Goal: Submit feedback/report problem

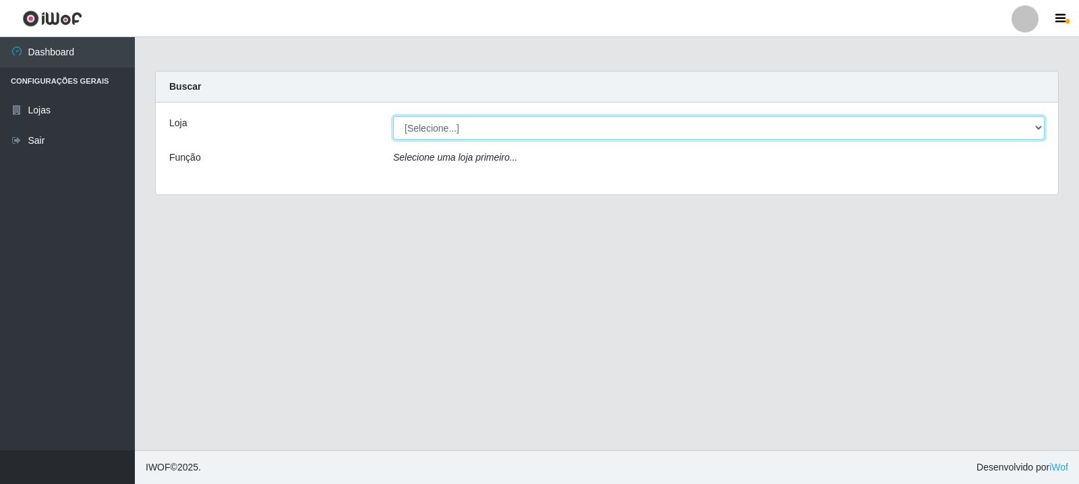
click at [498, 128] on select "[Selecione...] Rede Compras Supermercados - LOJA 3" at bounding box center [719, 128] width 652 height 24
select select "162"
click at [393, 116] on select "[Selecione...] Rede Compras Supermercados - LOJA 3" at bounding box center [719, 128] width 652 height 24
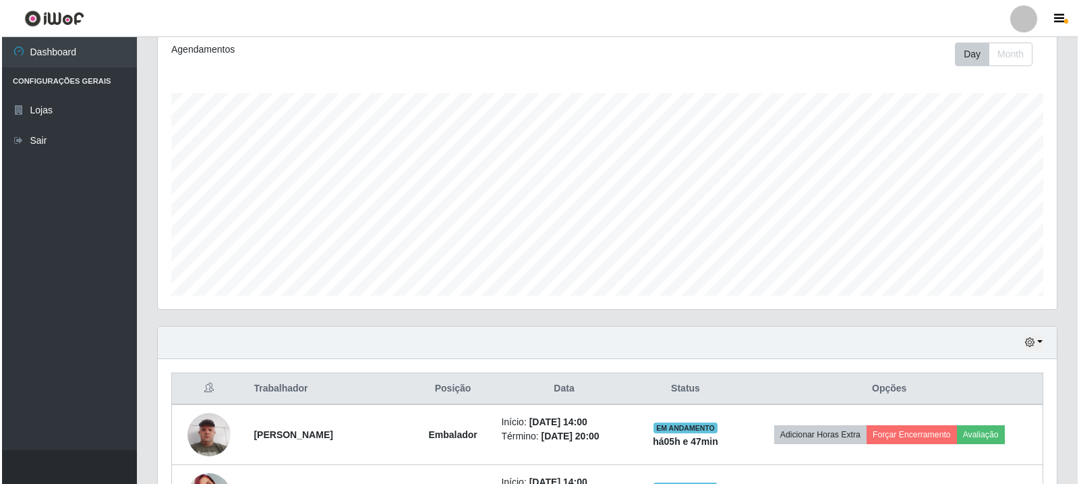
scroll to position [292, 0]
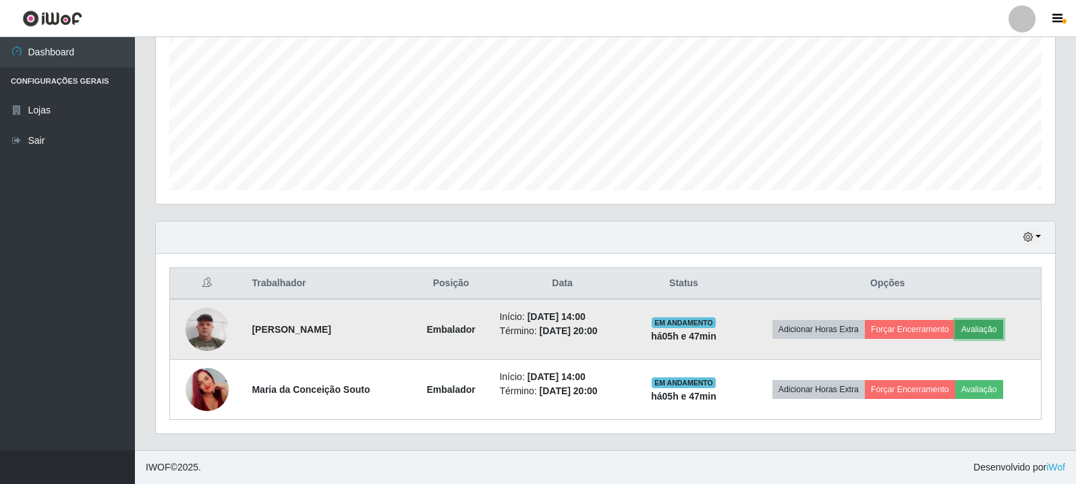
click at [964, 330] on button "Avaliação" at bounding box center [979, 329] width 48 height 19
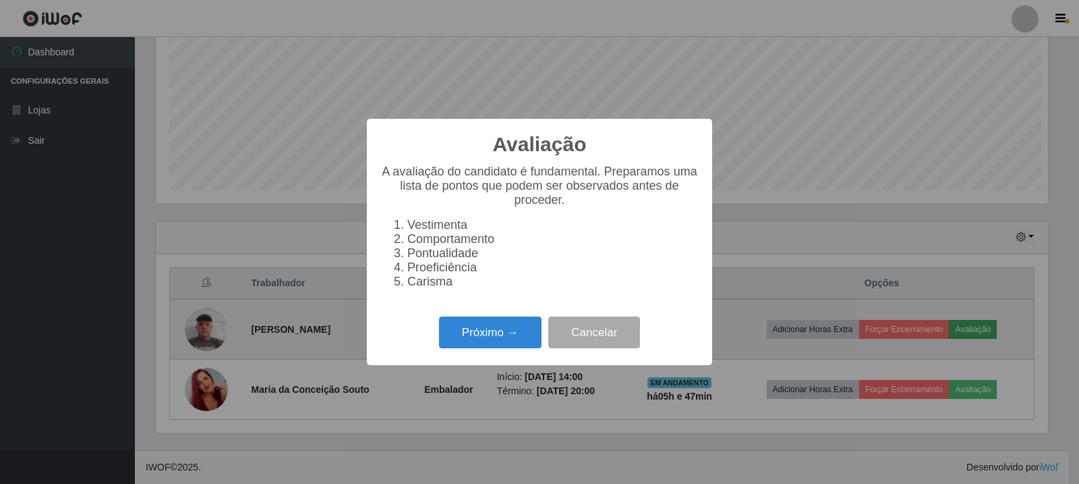
scroll to position [280, 892]
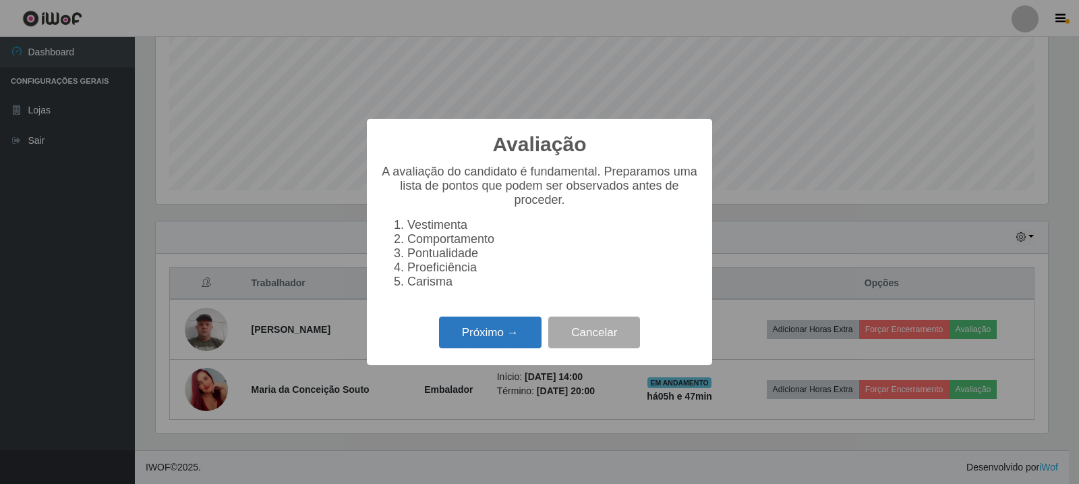
click at [469, 340] on button "Próximo →" at bounding box center [490, 332] width 103 height 32
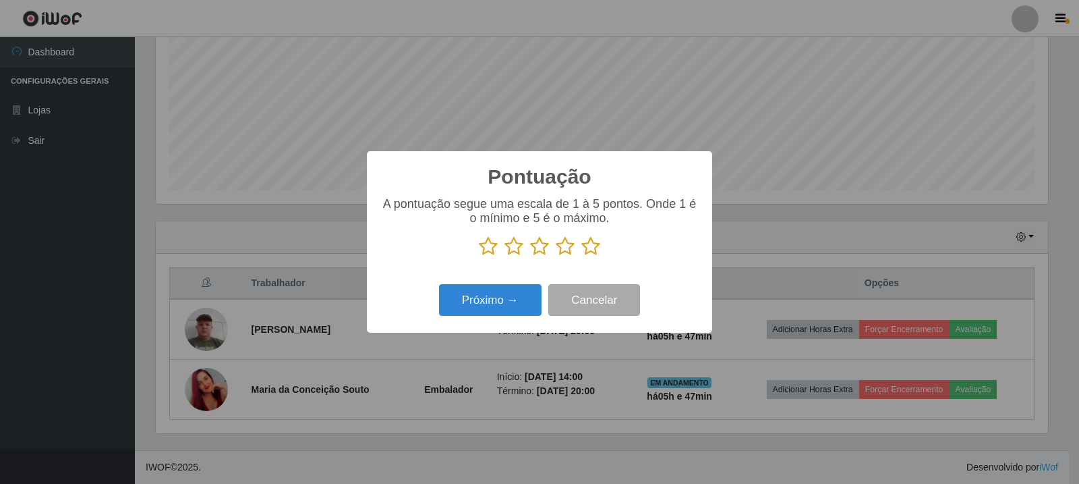
scroll to position [674318, 673706]
click at [590, 252] on icon at bounding box center [591, 246] width 19 height 20
click at [582, 256] on input "radio" at bounding box center [582, 256] width 0 height 0
click at [503, 293] on button "Próximo →" at bounding box center [490, 300] width 103 height 32
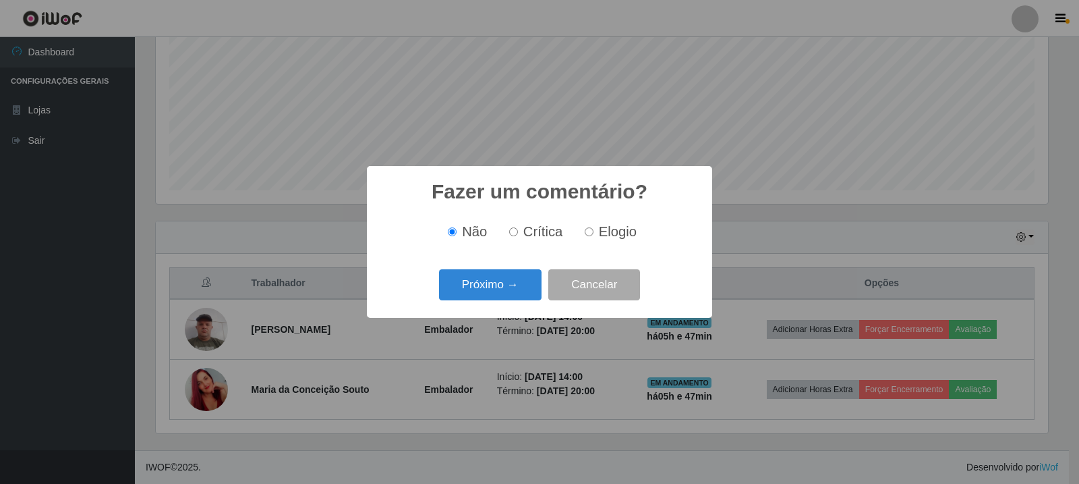
click at [600, 229] on span "Elogio" at bounding box center [618, 231] width 38 height 15
click at [594, 229] on input "Elogio" at bounding box center [589, 231] width 9 height 9
radio input "true"
click at [503, 275] on button "Próximo →" at bounding box center [490, 285] width 103 height 32
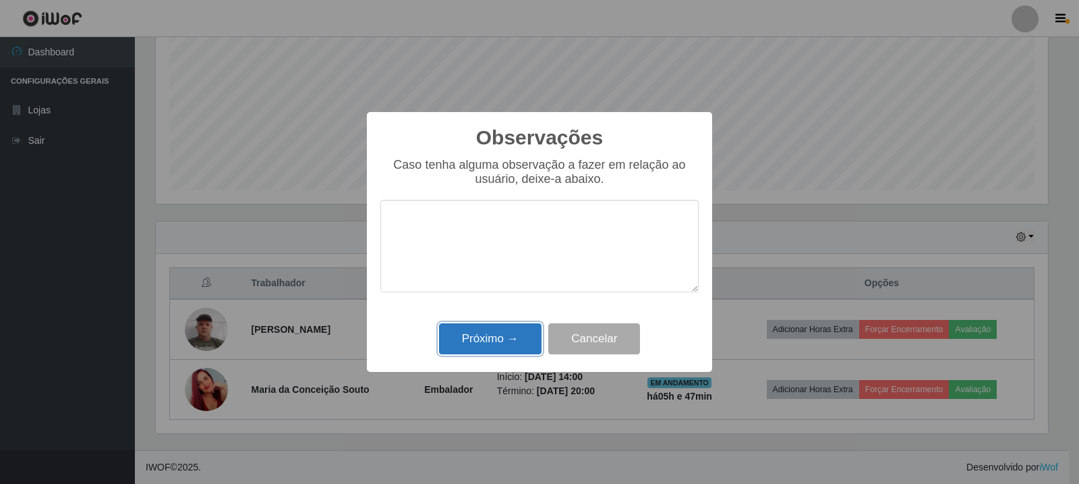
click at [493, 339] on button "Próximo →" at bounding box center [490, 339] width 103 height 32
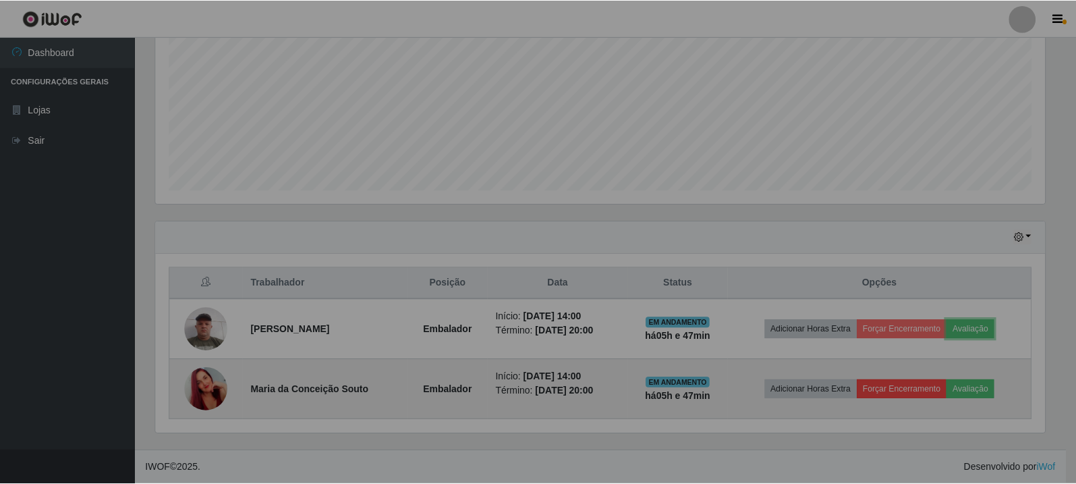
scroll to position [280, 899]
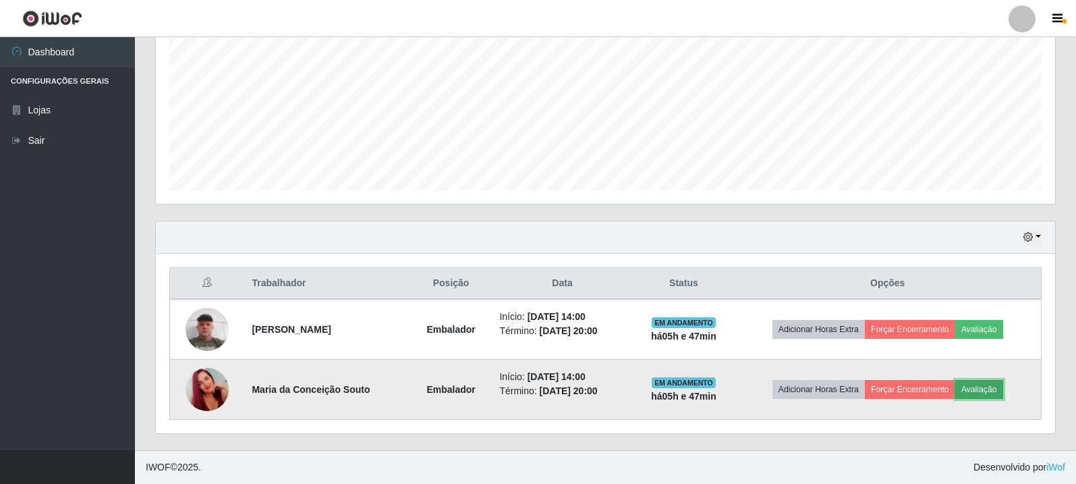
click at [992, 393] on button "Avaliação" at bounding box center [979, 389] width 48 height 19
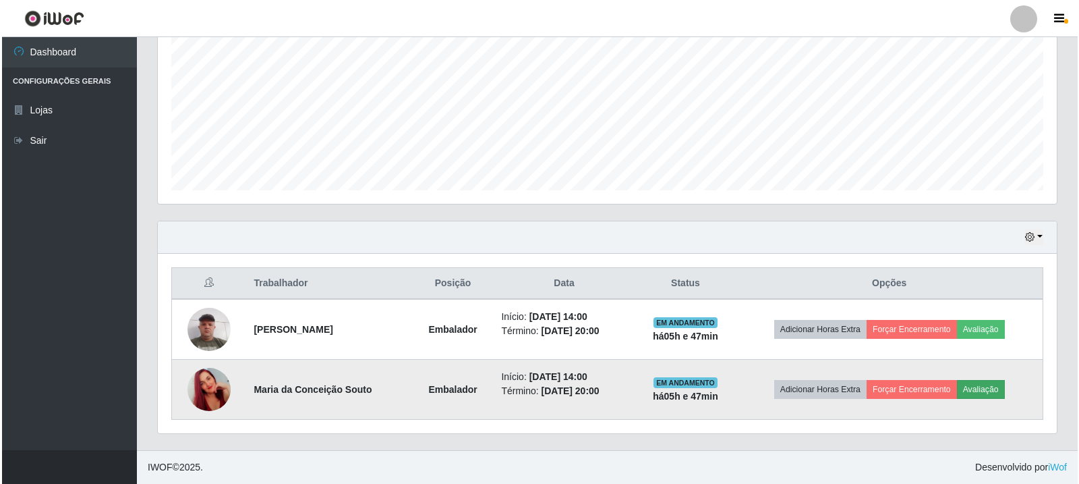
scroll to position [280, 892]
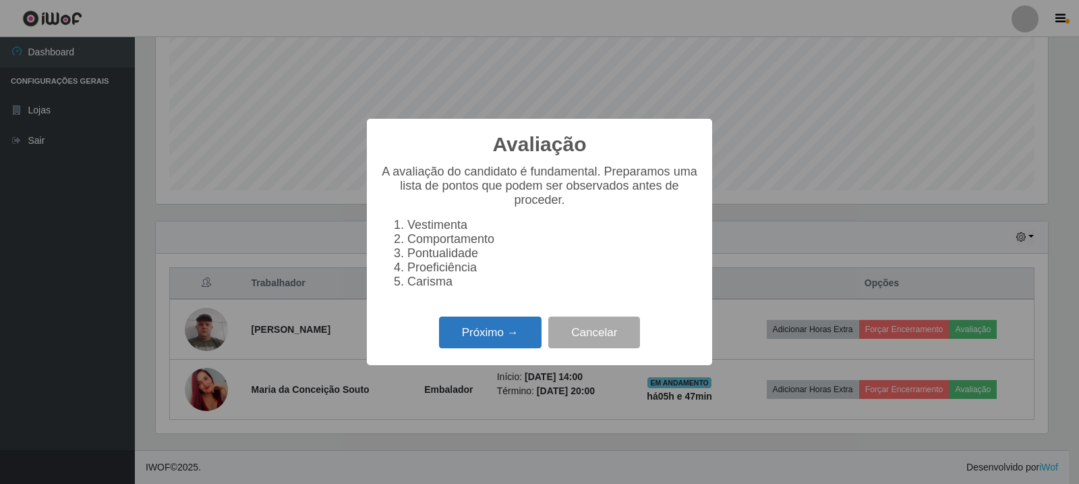
click at [481, 341] on button "Próximo →" at bounding box center [490, 332] width 103 height 32
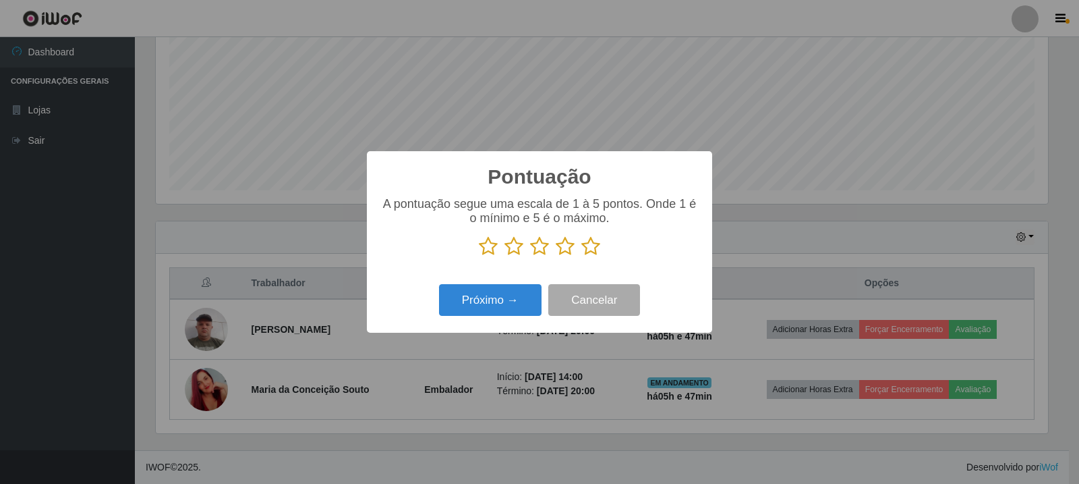
click at [588, 250] on icon at bounding box center [591, 246] width 19 height 20
click at [582, 256] on input "radio" at bounding box center [582, 256] width 0 height 0
click at [494, 291] on button "Próximo →" at bounding box center [490, 300] width 103 height 32
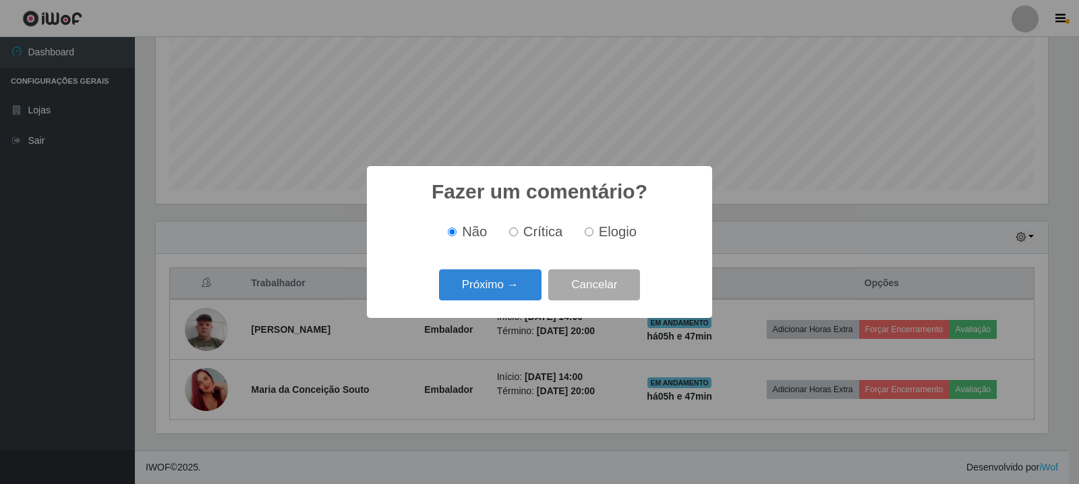
click at [610, 233] on span "Elogio" at bounding box center [618, 231] width 38 height 15
click at [594, 233] on input "Elogio" at bounding box center [589, 231] width 9 height 9
radio input "true"
click at [482, 281] on button "Próximo →" at bounding box center [490, 285] width 103 height 32
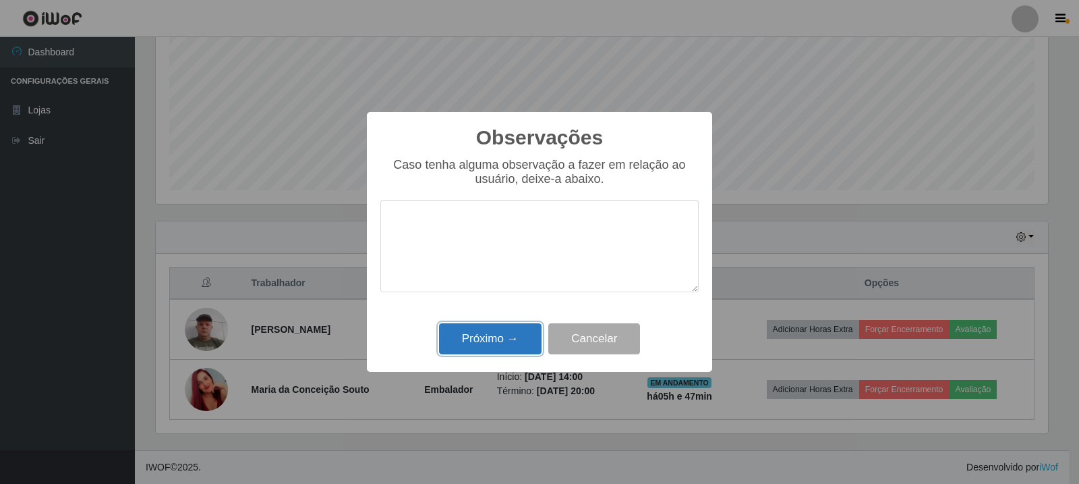
click at [501, 347] on button "Próximo →" at bounding box center [490, 339] width 103 height 32
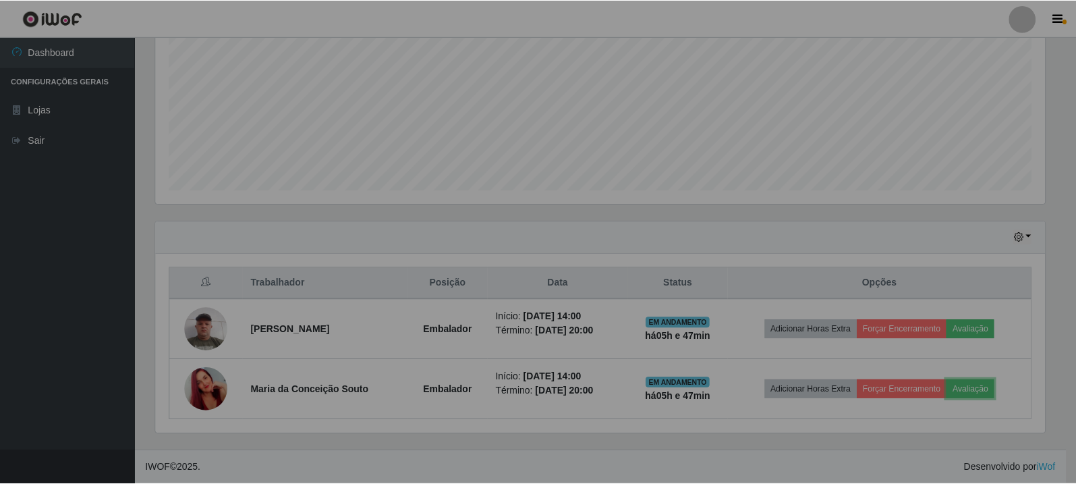
scroll to position [280, 899]
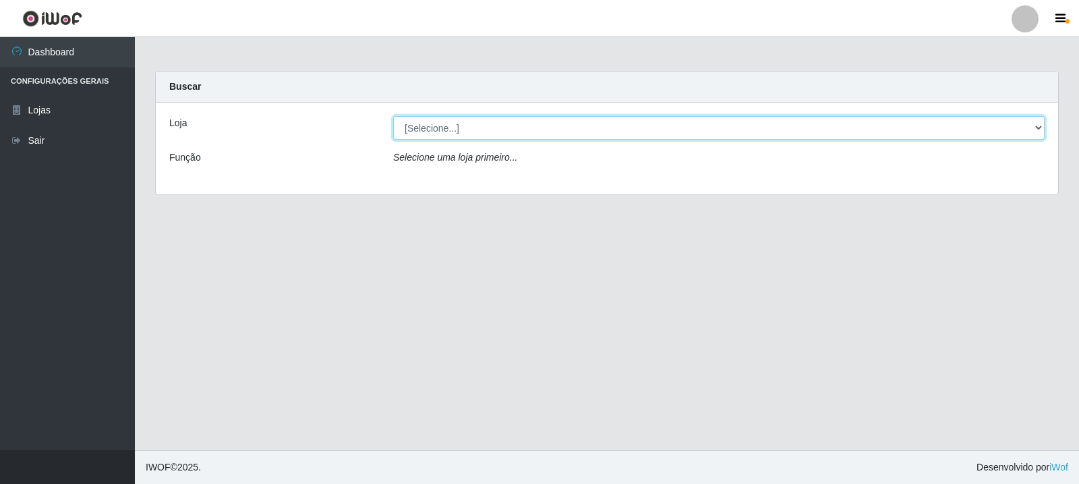
click at [570, 139] on select "[Selecione...] Rede Compras Supermercados - LOJA 3" at bounding box center [719, 128] width 652 height 24
select select "162"
click at [393, 116] on select "[Selecione...] Rede Compras Supermercados - LOJA 3" at bounding box center [719, 128] width 652 height 24
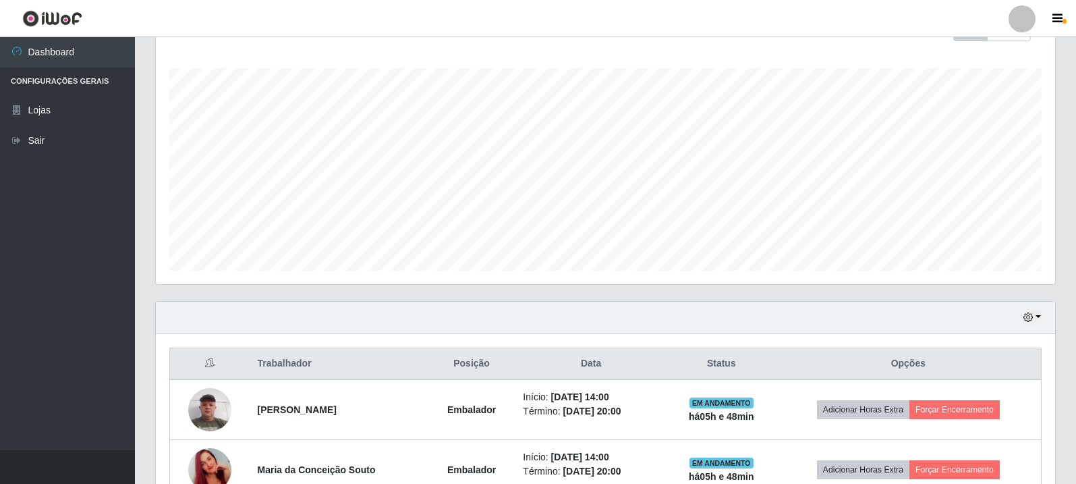
scroll to position [292, 0]
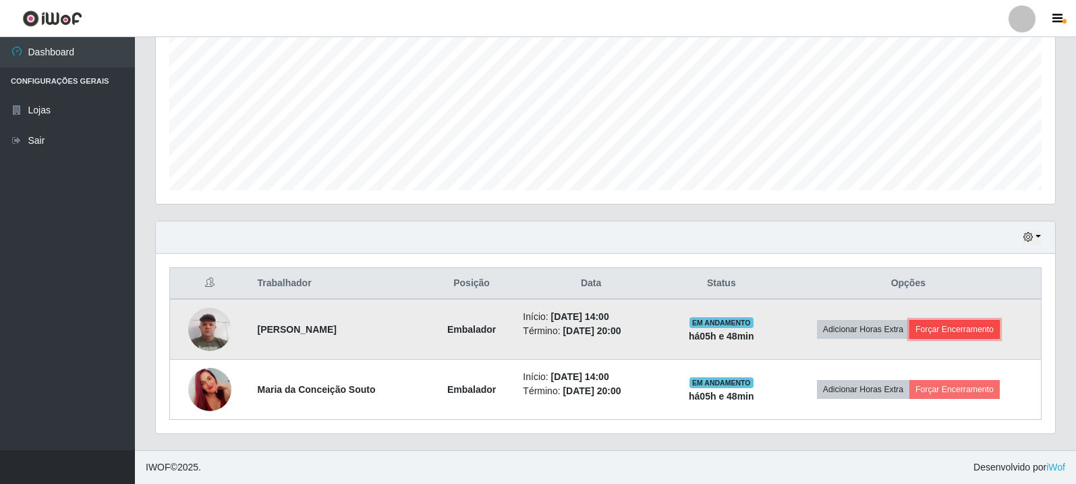
click at [959, 327] on button "Forçar Encerramento" at bounding box center [954, 329] width 90 height 19
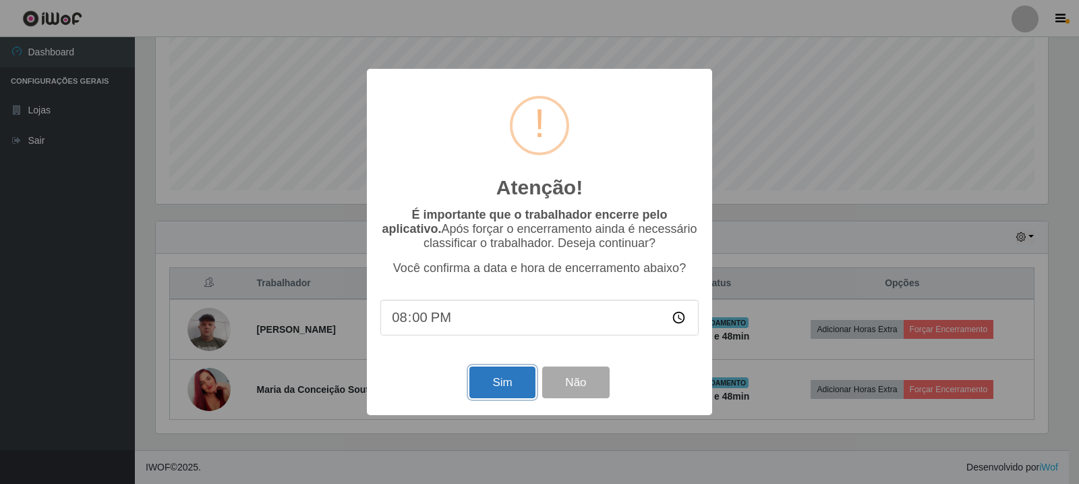
click at [493, 377] on button "Sim" at bounding box center [502, 382] width 65 height 32
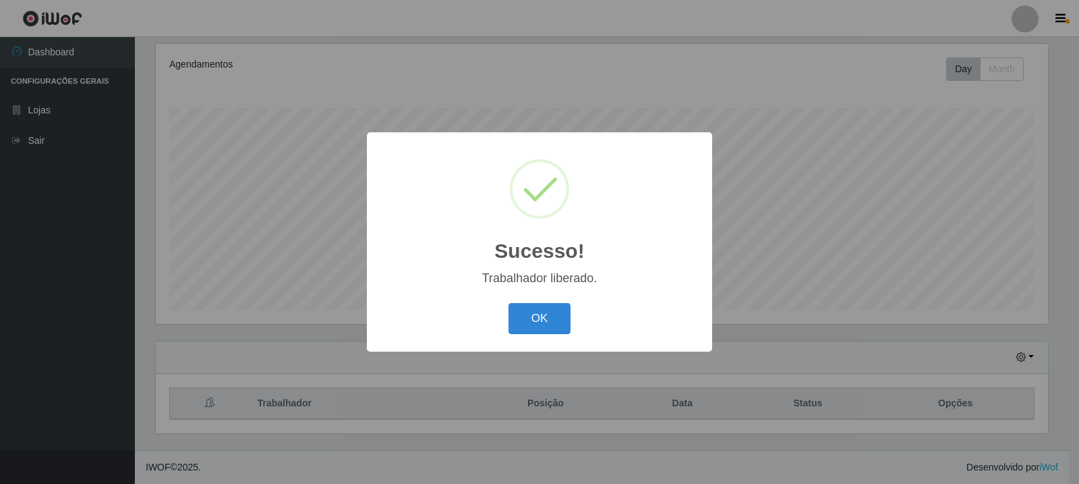
click at [961, 384] on div "Sucesso! × Trabalhador liberado. OK Cancel" at bounding box center [539, 242] width 1079 height 484
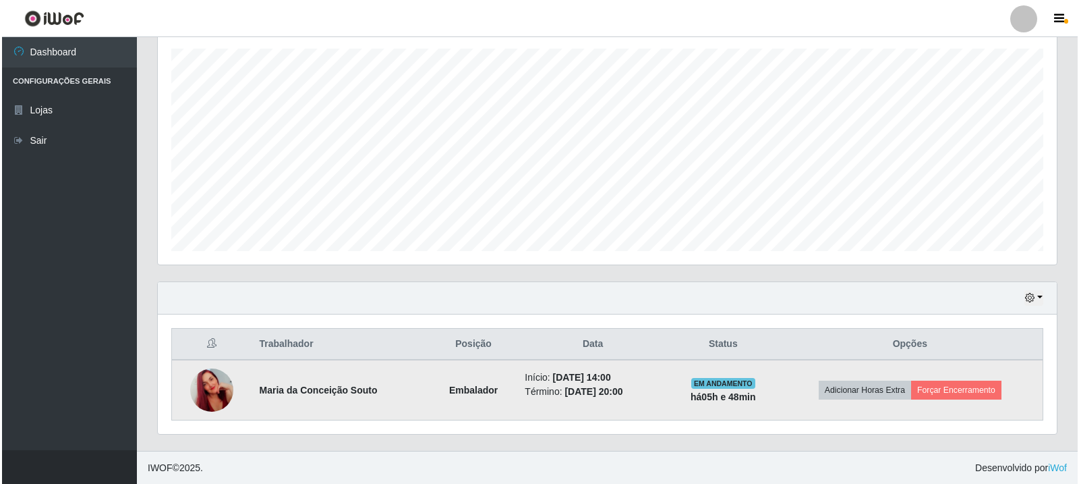
scroll to position [232, 0]
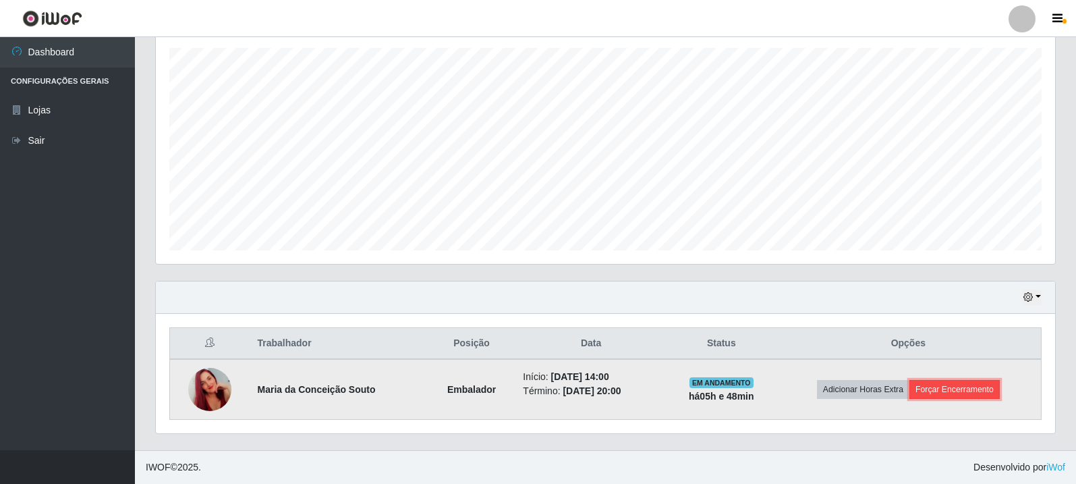
click at [984, 390] on button "Forçar Encerramento" at bounding box center [954, 389] width 90 height 19
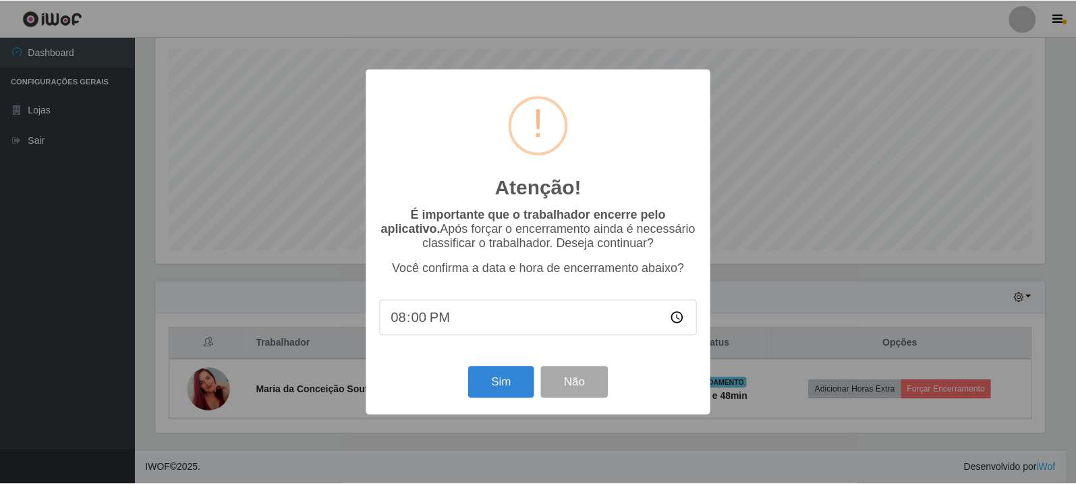
scroll to position [280, 892]
click at [494, 385] on button "Sim" at bounding box center [502, 382] width 65 height 32
